Goal: Find specific page/section: Find specific page/section

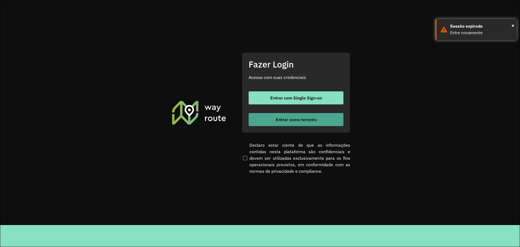
click at [297, 121] on span "Entrar como terceiro" at bounding box center [296, 119] width 41 height 4
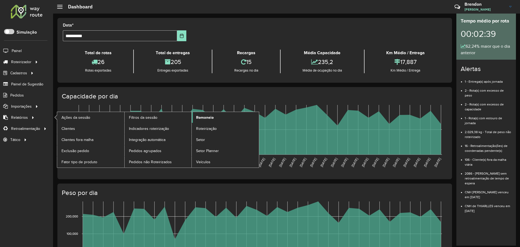
click at [203, 120] on link "Romaneio" at bounding box center [225, 117] width 67 height 11
